Goal: Task Accomplishment & Management: Manage account settings

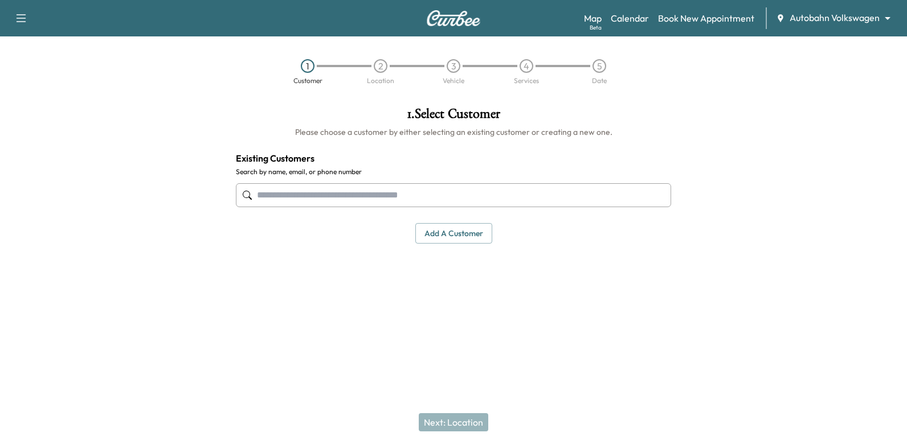
click at [800, 28] on div "Map Beta Calendar Book New Appointment Autobahn Volkswagen ******** ​" at bounding box center [741, 18] width 314 height 22
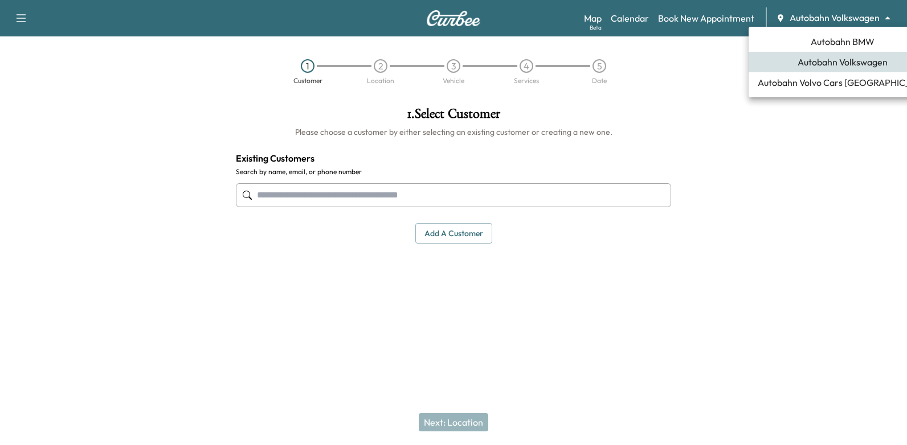
click at [809, 21] on body "Support Log Out Map Beta Calendar Book New Appointment Autobahn Volkswagen ****…" at bounding box center [453, 222] width 907 height 445
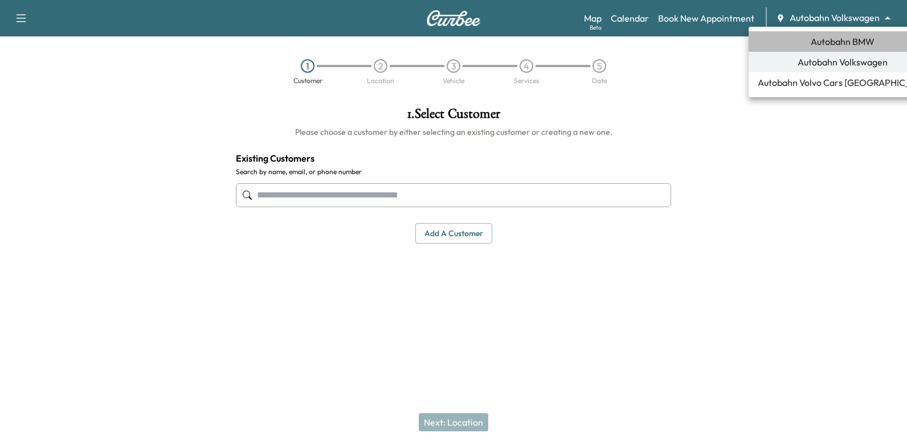
click at [830, 47] on span "Autobahn BMW" at bounding box center [843, 42] width 64 height 14
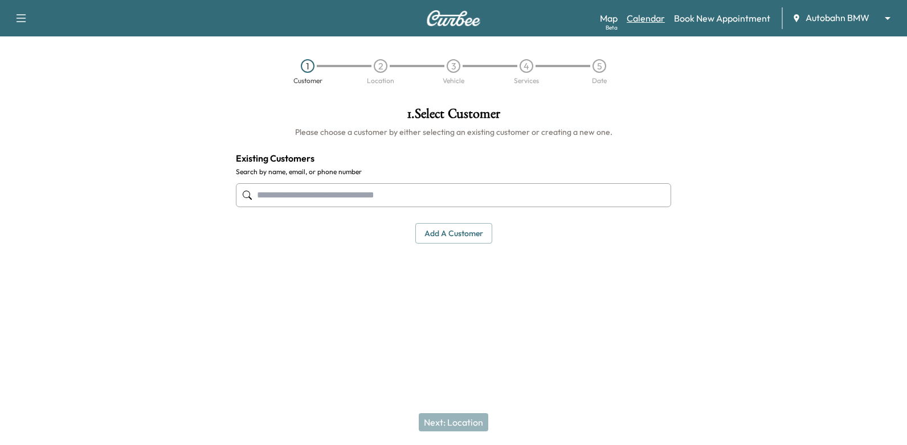
click at [640, 19] on link "Calendar" at bounding box center [646, 18] width 38 height 14
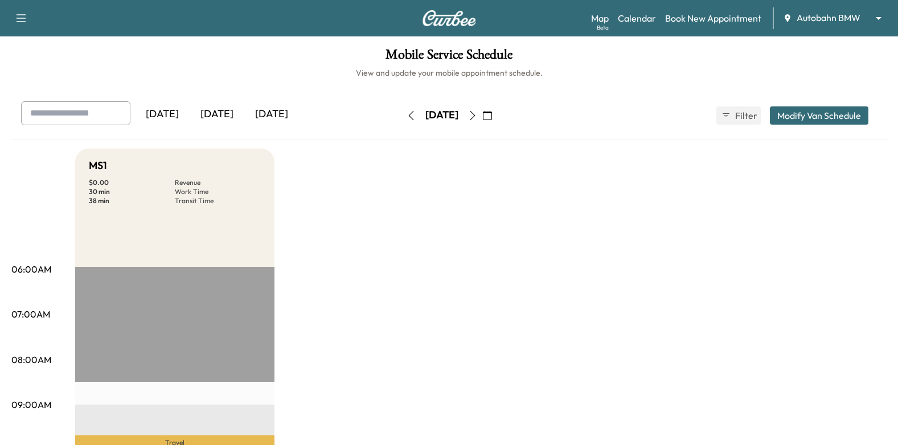
click at [492, 113] on icon "button" at bounding box center [487, 115] width 9 height 9
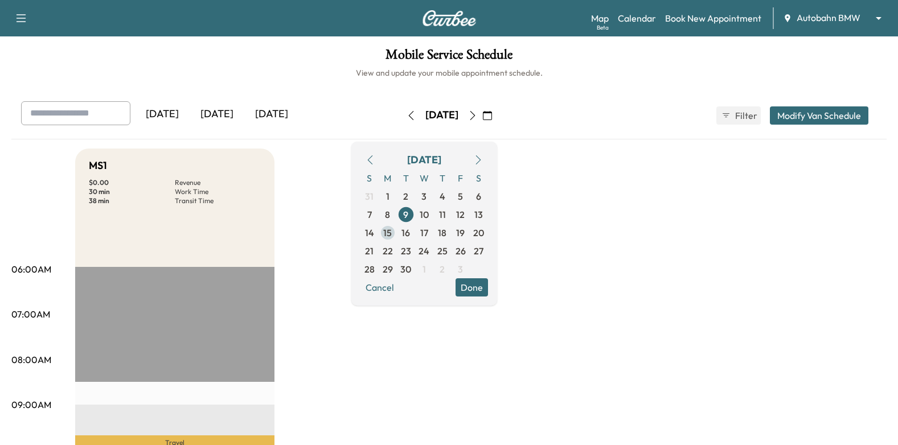
click at [392, 232] on span "15" at bounding box center [387, 233] width 9 height 14
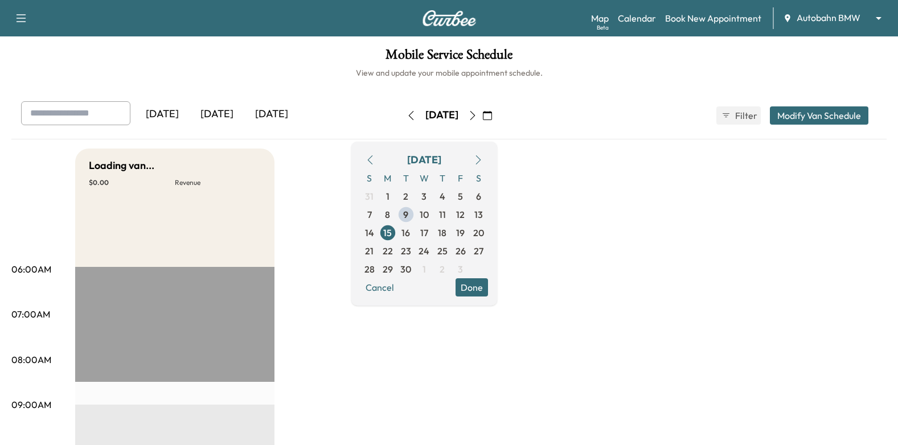
click at [488, 290] on button "Done" at bounding box center [472, 288] width 32 height 18
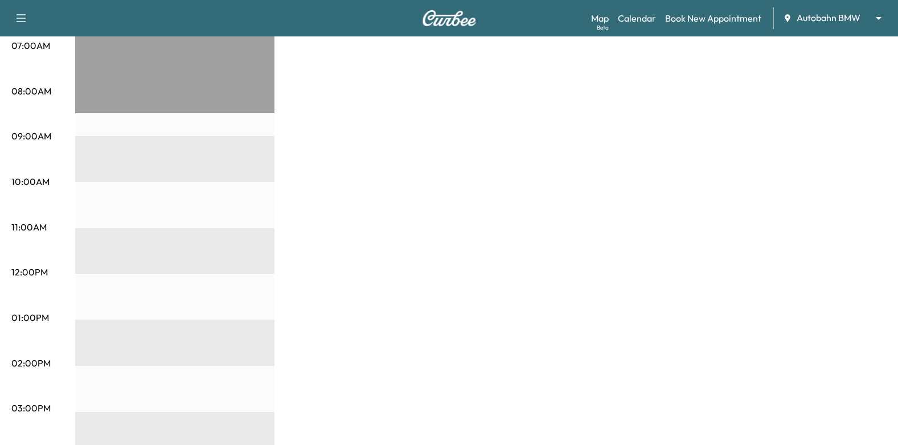
scroll to position [170, 0]
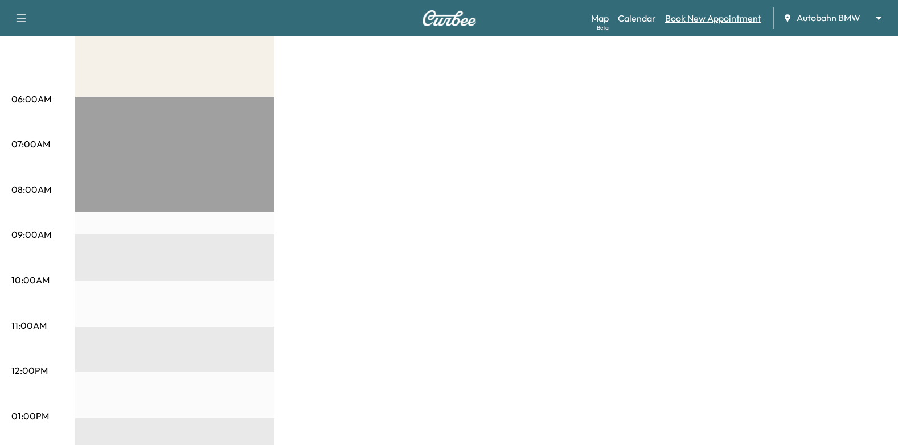
click at [709, 20] on link "Book New Appointment" at bounding box center [713, 18] width 96 height 14
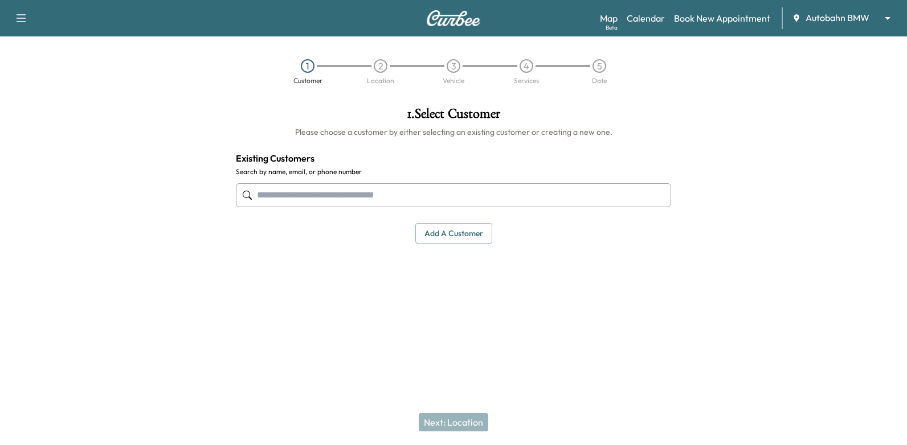
paste input "**********"
click at [300, 198] on input "**********" at bounding box center [453, 195] width 435 height 24
click at [329, 200] on input "**********" at bounding box center [453, 195] width 435 height 24
click at [301, 196] on input "**********" at bounding box center [453, 195] width 435 height 24
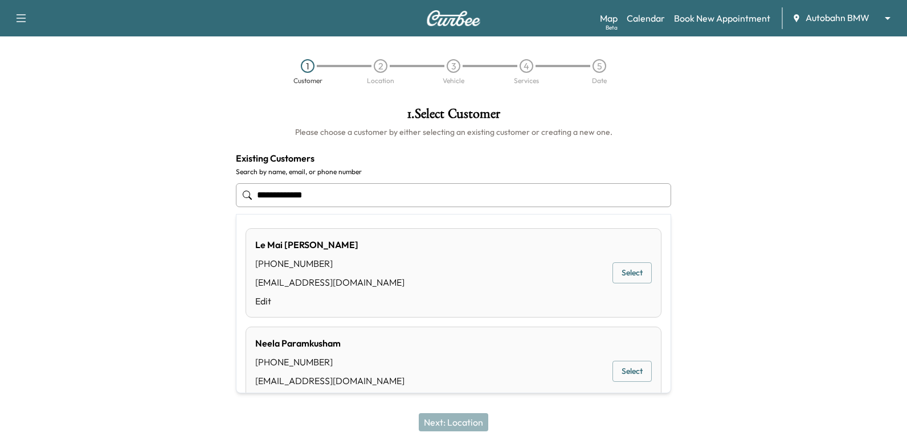
click at [280, 197] on input "**********" at bounding box center [453, 195] width 435 height 24
click at [260, 194] on input "**********" at bounding box center [453, 195] width 435 height 24
click at [375, 195] on input "**********" at bounding box center [453, 195] width 435 height 24
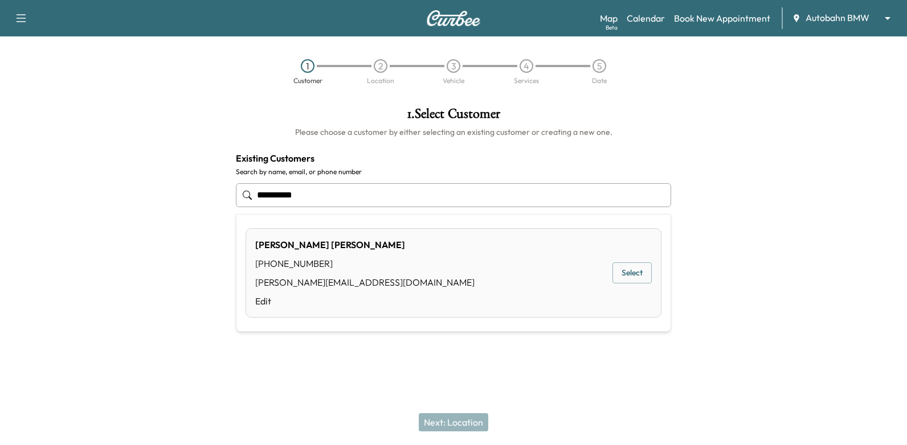
click at [645, 271] on button "Select" at bounding box center [631, 273] width 39 height 21
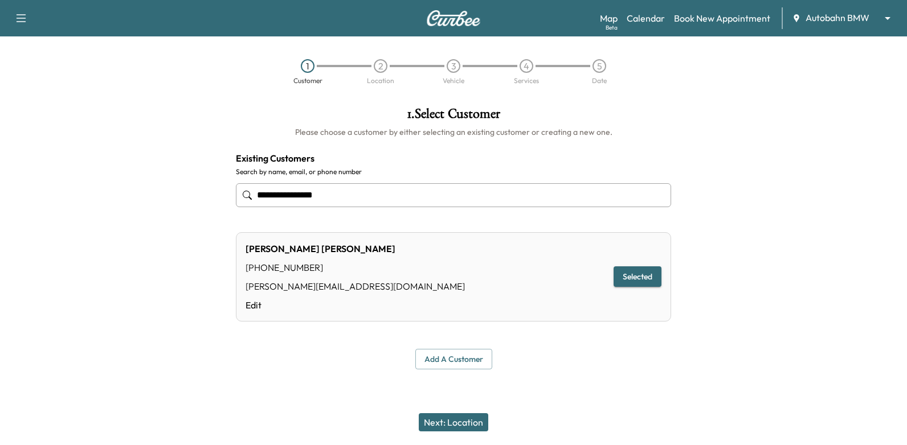
type input "**********"
click at [475, 415] on button "Next: Location" at bounding box center [453, 423] width 69 height 18
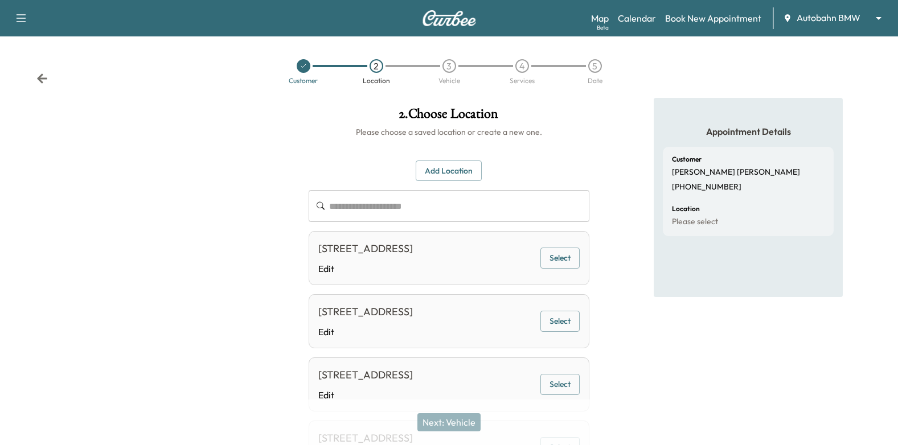
click at [562, 258] on button "Select" at bounding box center [560, 258] width 39 height 21
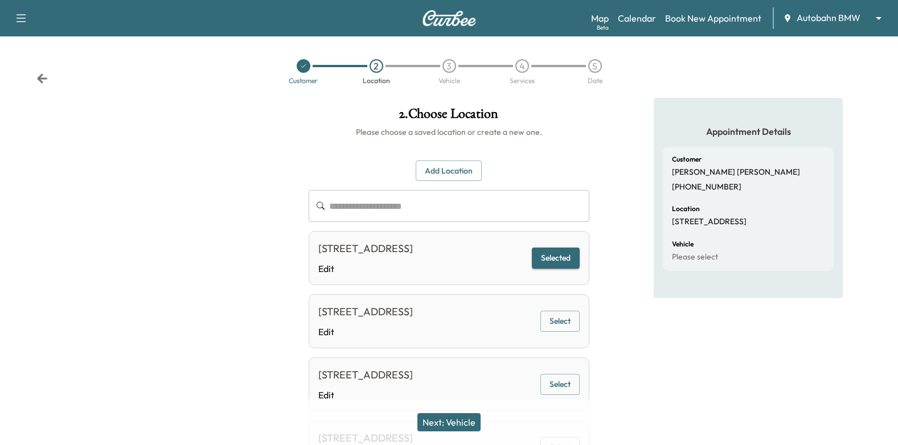
click at [474, 416] on button "Next: Vehicle" at bounding box center [449, 423] width 63 height 18
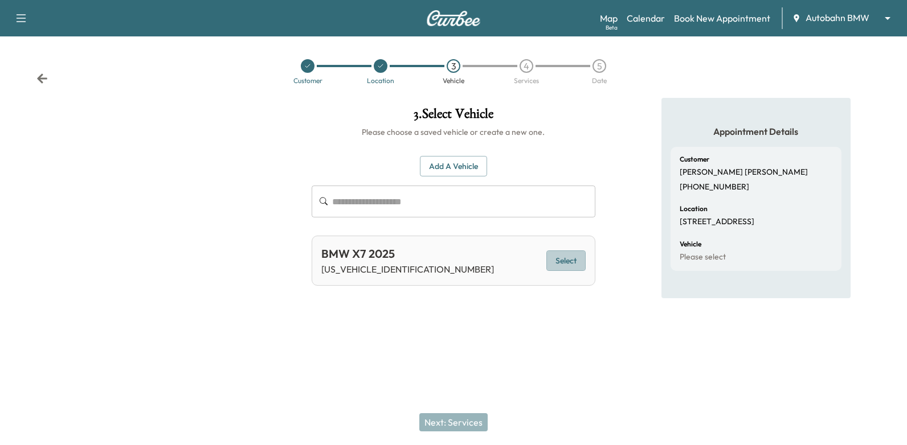
click at [583, 267] on button "Select" at bounding box center [565, 261] width 39 height 21
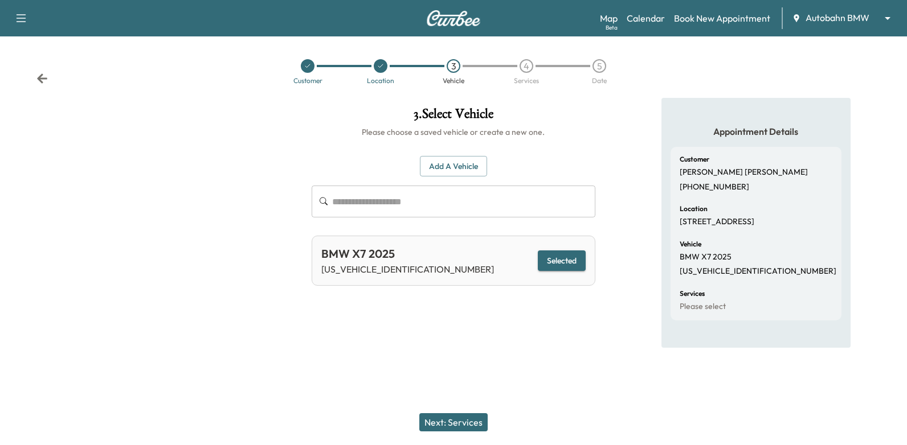
drag, startPoint x: 453, startPoint y: 412, endPoint x: 457, endPoint y: 359, distance: 53.2
click at [453, 411] on div "Next: Services" at bounding box center [453, 423] width 907 height 46
click at [465, 422] on button "Next: Services" at bounding box center [453, 423] width 68 height 18
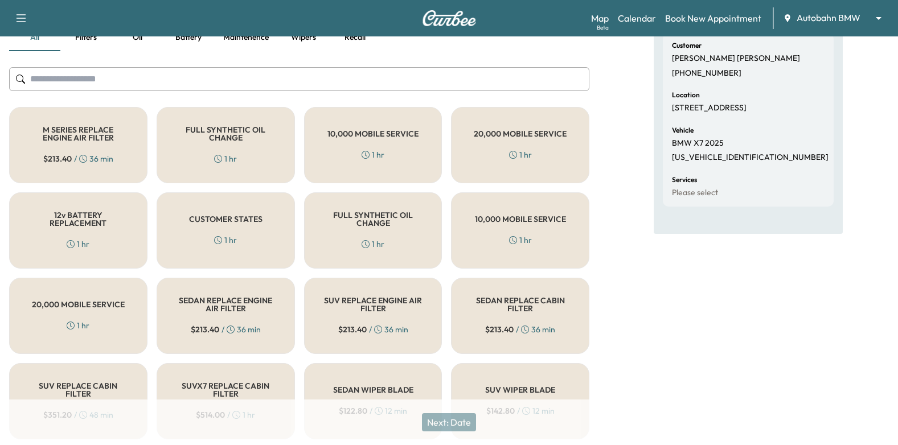
click at [236, 155] on div "1 hr" at bounding box center [225, 158] width 23 height 11
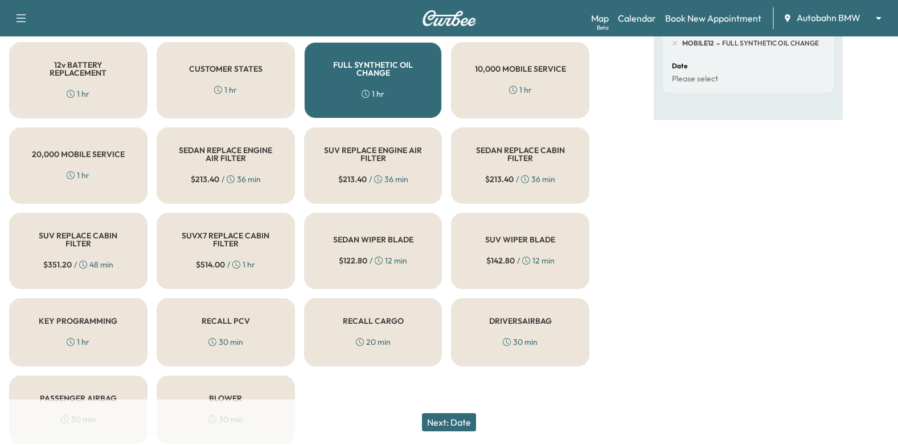
scroll to position [285, 0]
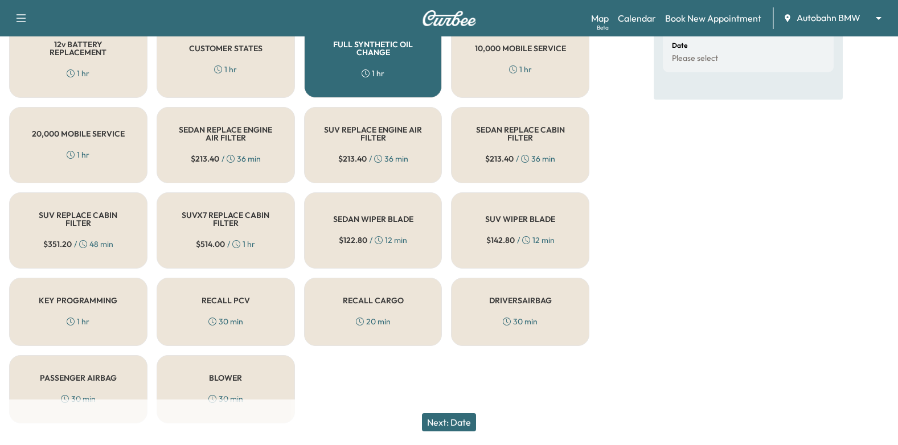
click at [242, 148] on div "SEDAN REPLACE ENGINE AIR FILTER $ 213.40 / 36 min" at bounding box center [226, 145] width 138 height 76
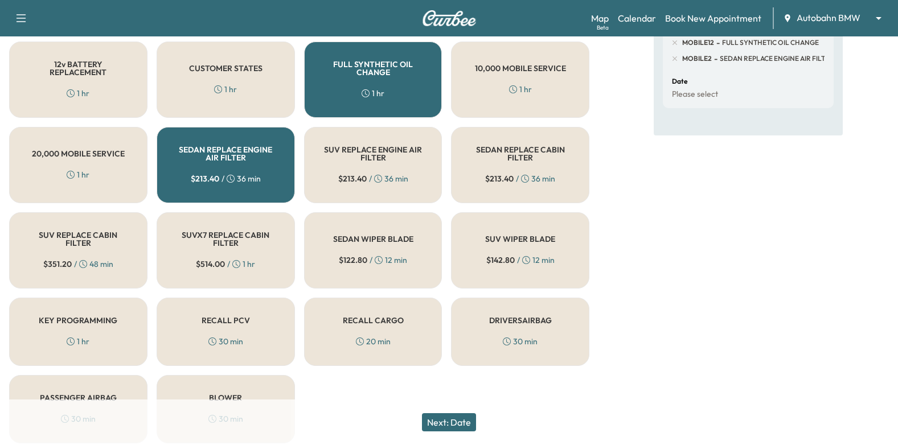
scroll to position [309, 0]
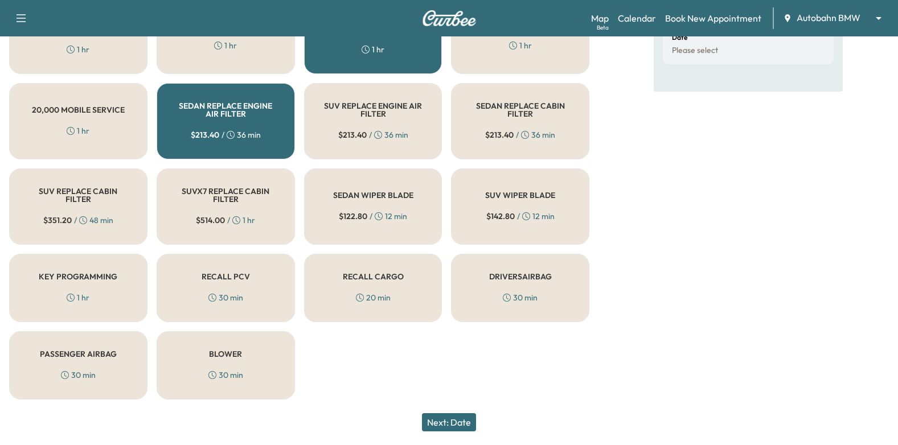
click at [455, 423] on button "Next: Date" at bounding box center [449, 423] width 54 height 18
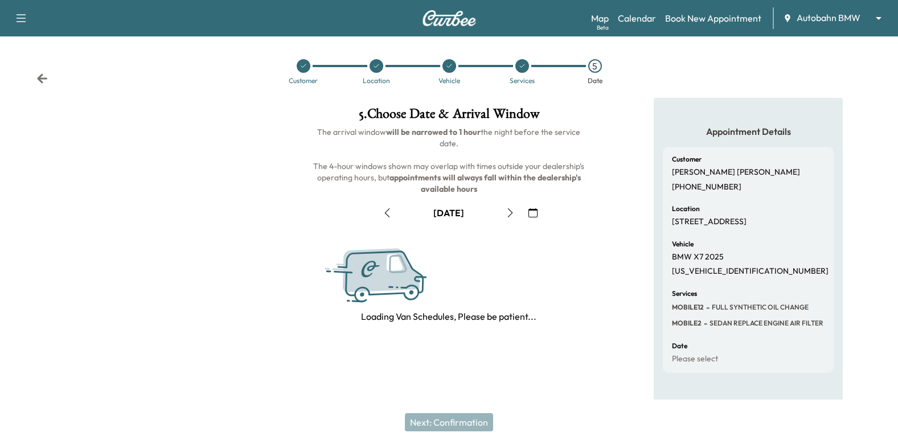
scroll to position [125, 0]
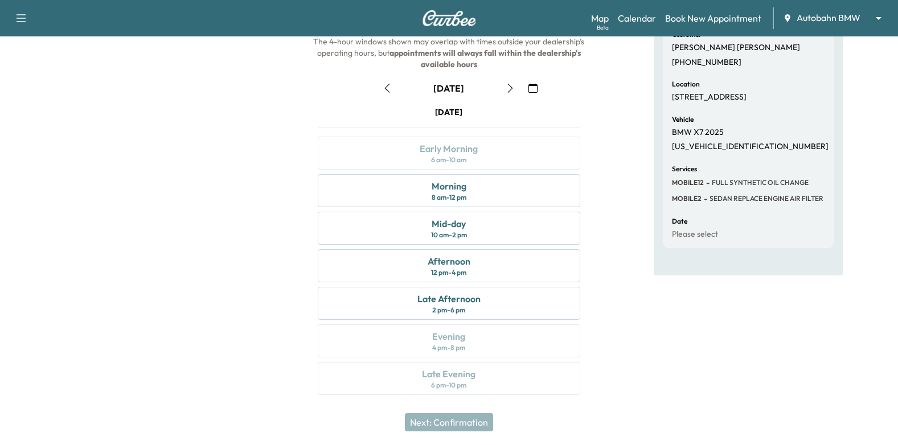
click at [529, 85] on icon "button" at bounding box center [533, 88] width 9 height 9
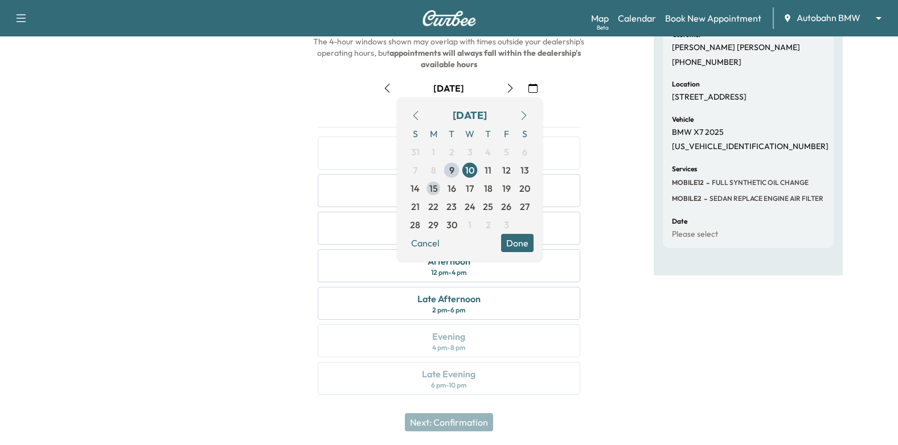
click at [431, 190] on span "15" at bounding box center [434, 189] width 9 height 14
click at [523, 248] on button "Done" at bounding box center [517, 243] width 32 height 18
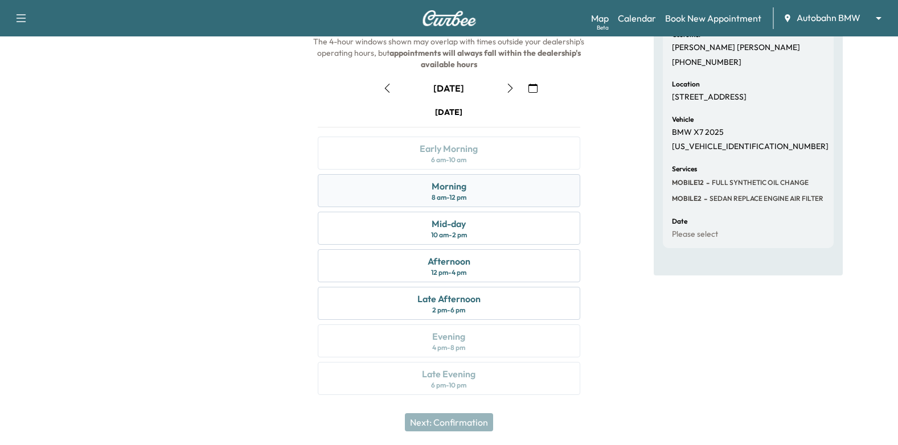
click at [483, 195] on div "Morning 8 am - 12 pm" at bounding box center [449, 190] width 263 height 33
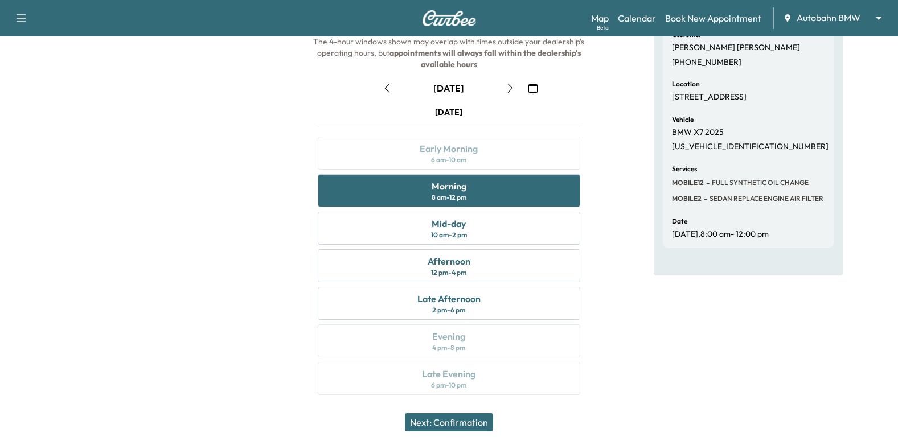
click at [461, 426] on button "Next: Confirmation" at bounding box center [449, 423] width 88 height 18
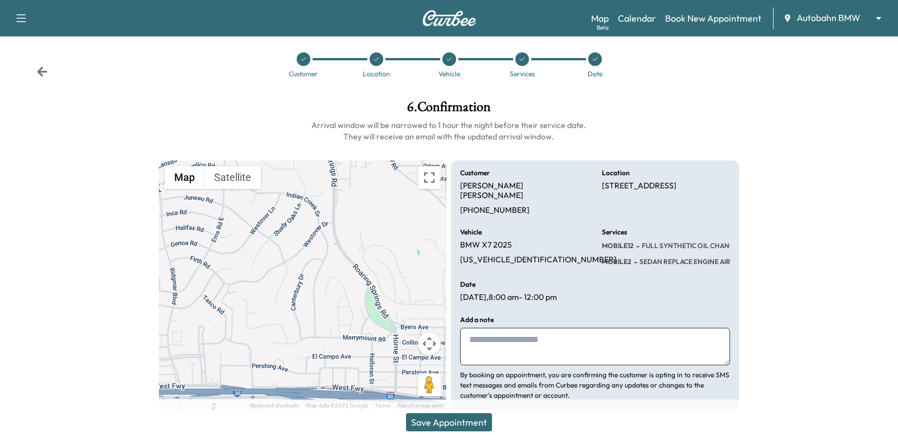
click at [553, 328] on textarea at bounding box center [595, 347] width 270 height 38
type textarea "*"
type textarea "**********"
click at [441, 417] on button "Save Appointment" at bounding box center [449, 423] width 86 height 18
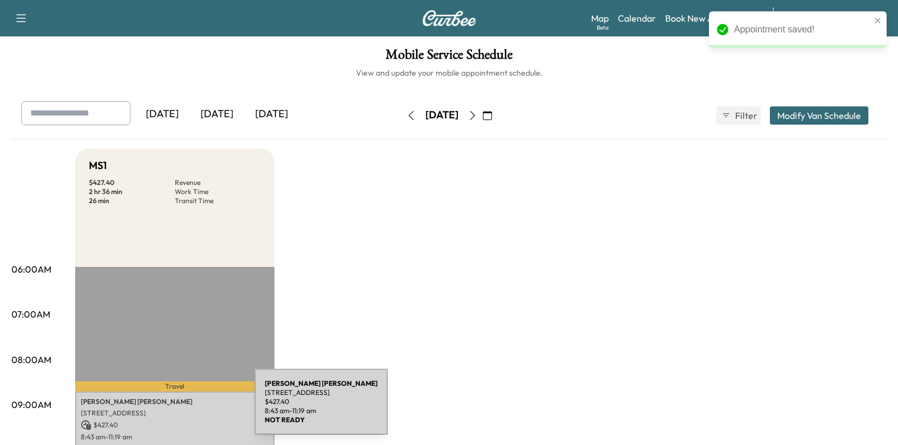
click at [169, 409] on p "[STREET_ADDRESS]" at bounding box center [175, 413] width 188 height 9
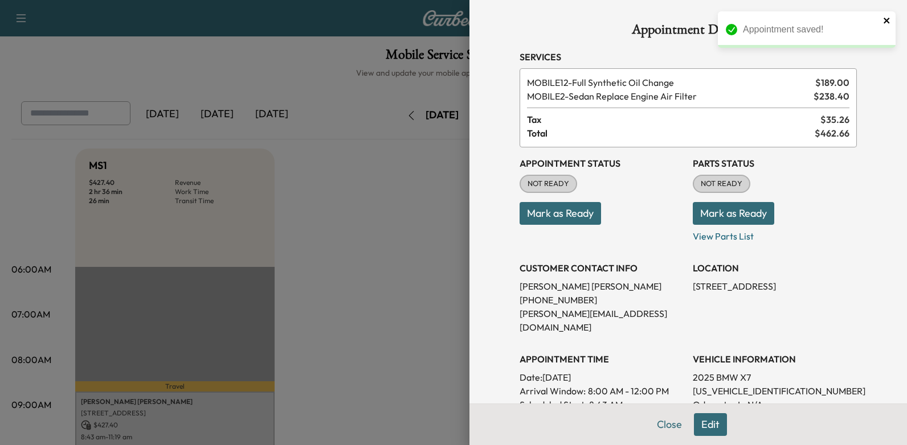
click at [887, 18] on icon "close" at bounding box center [887, 20] width 8 height 9
click at [573, 218] on button "Mark as Ready" at bounding box center [560, 213] width 81 height 23
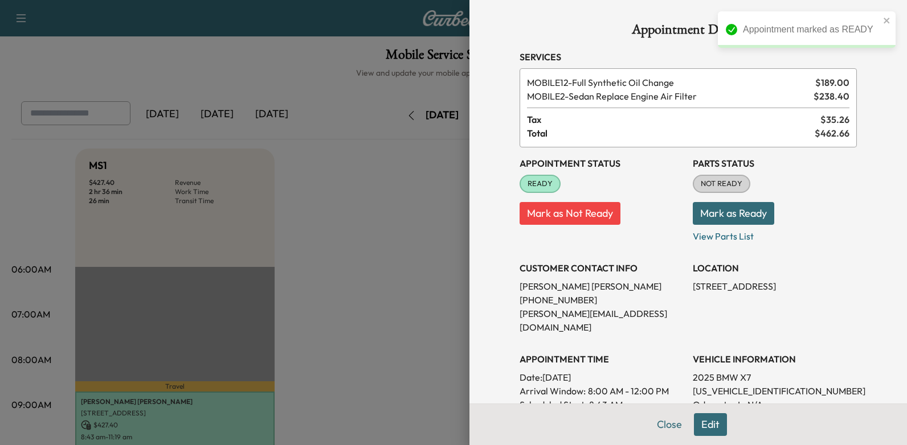
click at [882, 18] on div "Appointment marked as READY" at bounding box center [807, 29] width 178 height 36
click at [865, 159] on div "Appointment Details Services MOBILE12 - Full Synthetic Oil Change $ 189.00 MOBI…" at bounding box center [687, 222] width 437 height 445
click at [469, 327] on div "Appointment Details Services MOBILE12 - Full Synthetic Oil Change $ 189.00 MOBI…" at bounding box center [687, 222] width 437 height 445
click at [672, 426] on button "Close" at bounding box center [669, 425] width 40 height 23
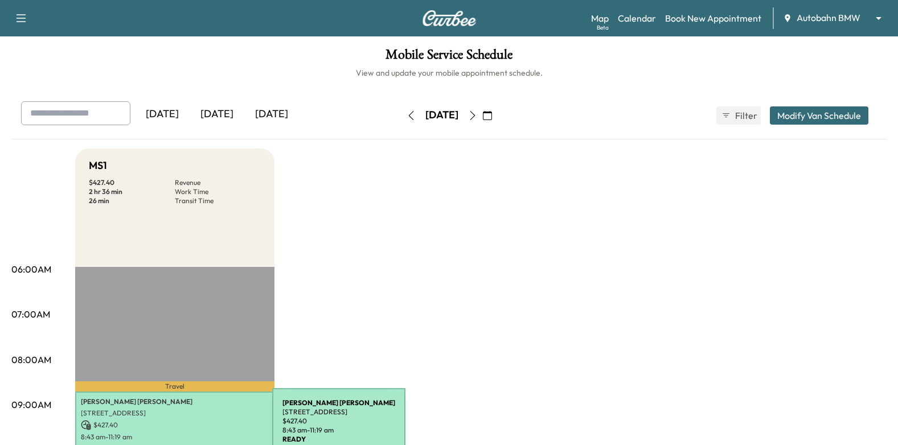
click at [187, 428] on p "$ 427.40" at bounding box center [175, 425] width 188 height 10
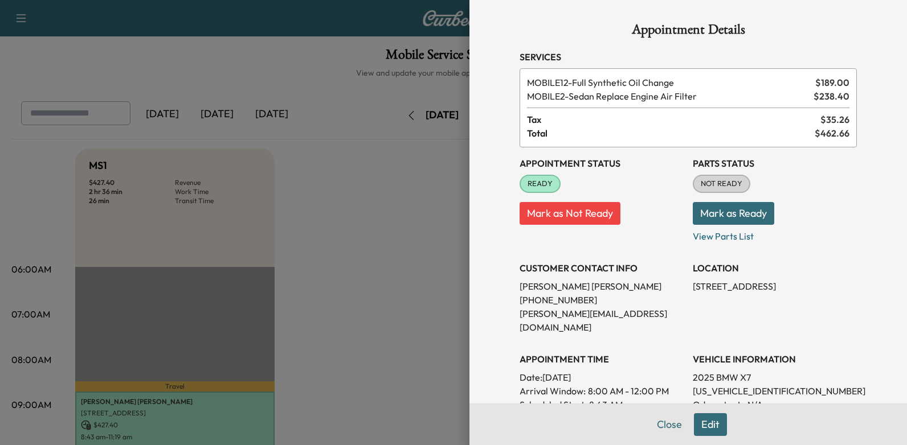
drag, startPoint x: 513, startPoint y: 97, endPoint x: 702, endPoint y: 209, distance: 219.1
click at [706, 212] on div "Appointment Details Services MOBILE12 - Full Synthetic Oil Change $ 189.00 MOBI…" at bounding box center [688, 370] width 365 height 740
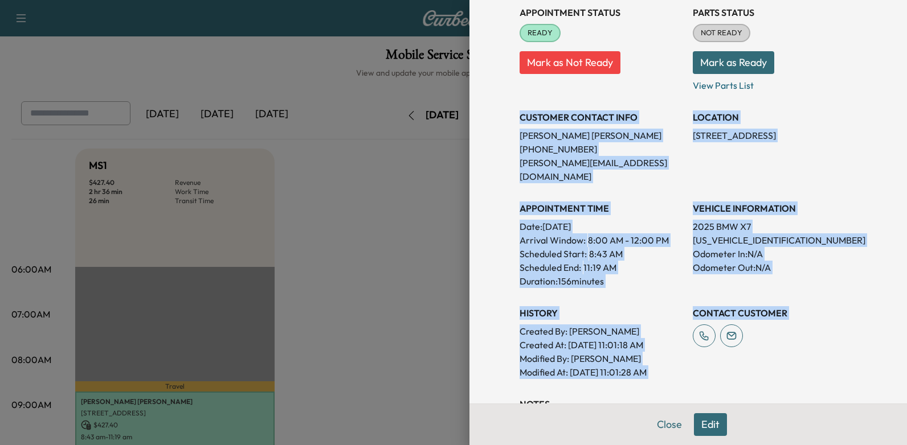
scroll to position [171, 0]
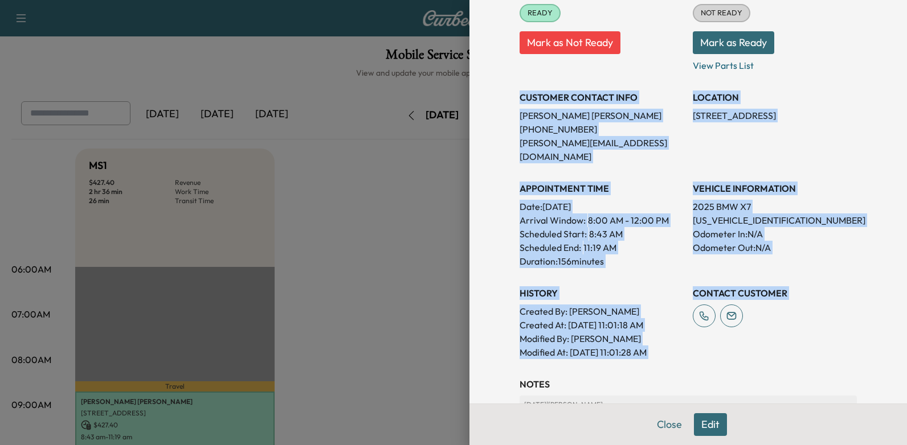
drag, startPoint x: 516, startPoint y: 153, endPoint x: 668, endPoint y: 338, distance: 239.6
click at [668, 338] on div "Appointment Details Services MOBILE12 - Full Synthetic Oil Change $ 189.00 MOBI…" at bounding box center [688, 199] width 365 height 740
drag, startPoint x: 668, startPoint y: 338, endPoint x: 577, endPoint y: 219, distance: 149.9
copy div "CUSTOMER CONTACT INFO [PERSON_NAME] [PHONE_NUMBER] [PERSON_NAME][EMAIL_ADDRESS]…"
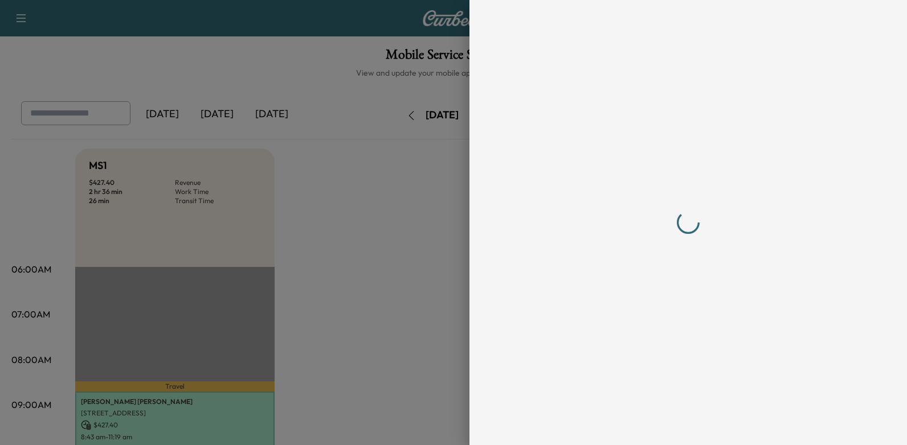
click at [677, 247] on div at bounding box center [688, 223] width 337 height 400
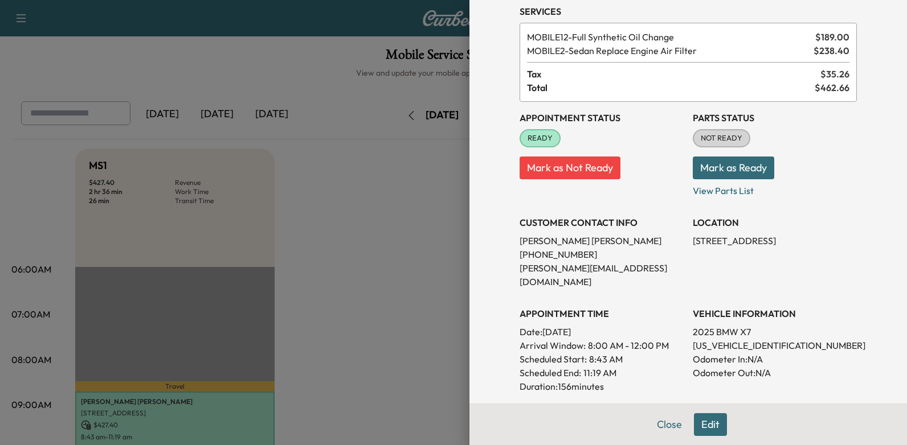
scroll to position [114, 0]
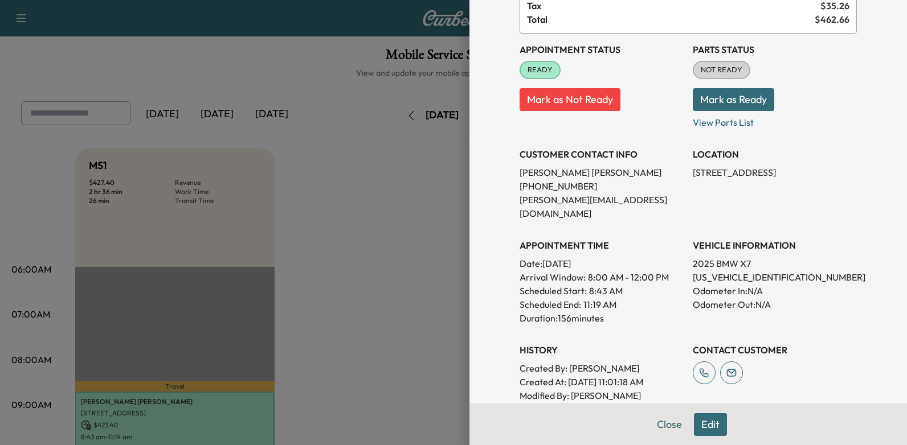
drag, startPoint x: 538, startPoint y: 248, endPoint x: 626, endPoint y: 248, distance: 87.7
click at [626, 257] on p "Date: [DATE]" at bounding box center [602, 264] width 164 height 14
drag, startPoint x: 626, startPoint y: 248, endPoint x: 610, endPoint y: 249, distance: 16.6
copy p "[DATE]"
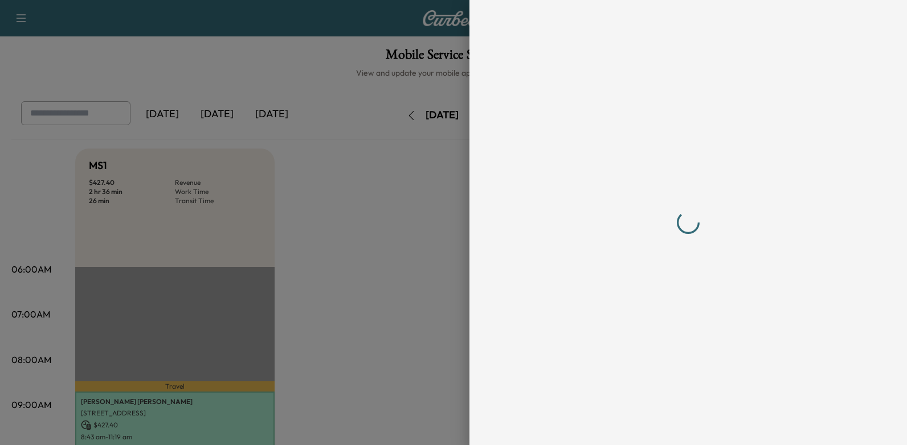
click at [415, 252] on div at bounding box center [453, 222] width 907 height 445
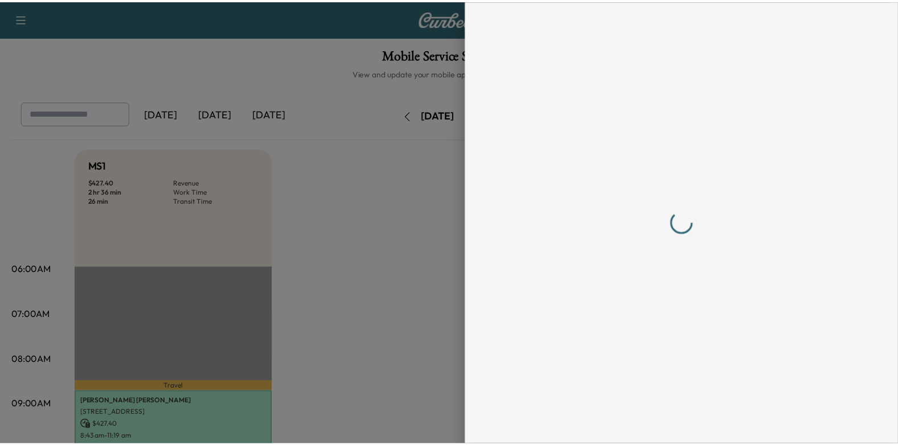
scroll to position [0, 0]
